Goal: Task Accomplishment & Management: Manage account settings

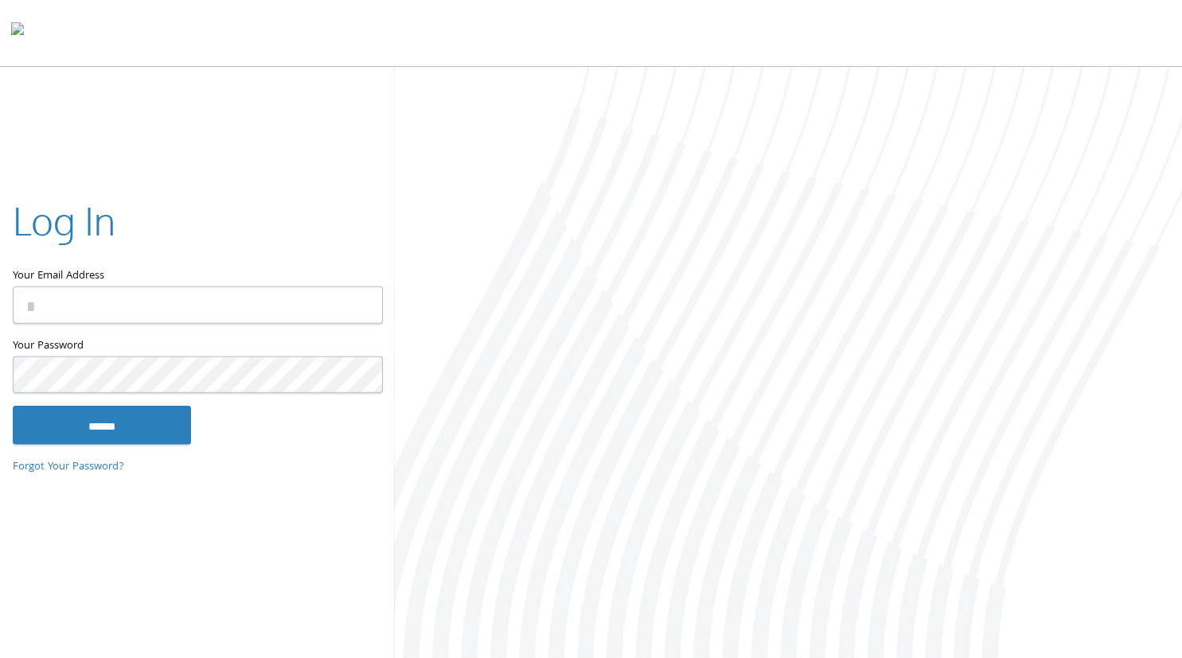
type input "**********"
click at [13, 406] on input "******" at bounding box center [102, 425] width 178 height 38
type input "**********"
click at [13, 406] on input "******" at bounding box center [102, 425] width 178 height 38
